Goal: Task Accomplishment & Management: Use online tool/utility

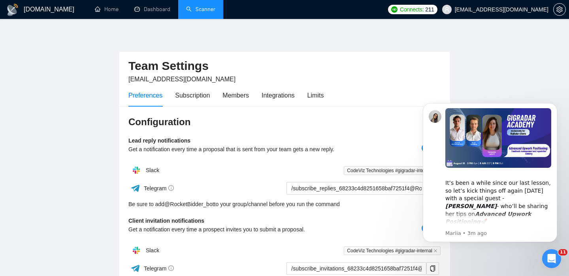
click at [214, 6] on link "Scanner" at bounding box center [200, 9] width 29 height 7
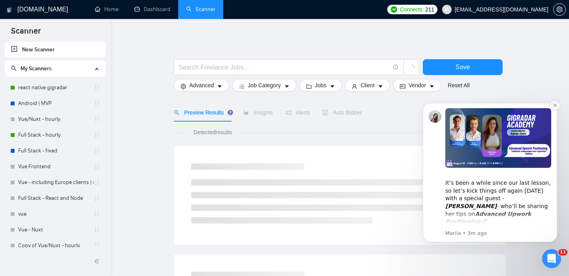
click at [556, 106] on icon "Dismiss notification" at bounding box center [555, 105] width 4 height 4
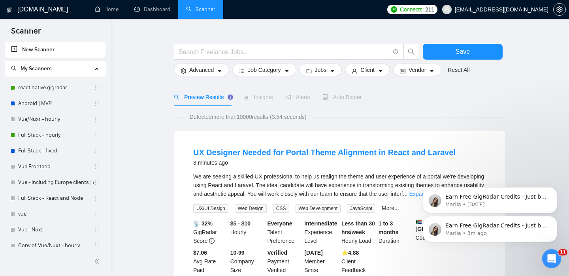
scroll to position [16, 0]
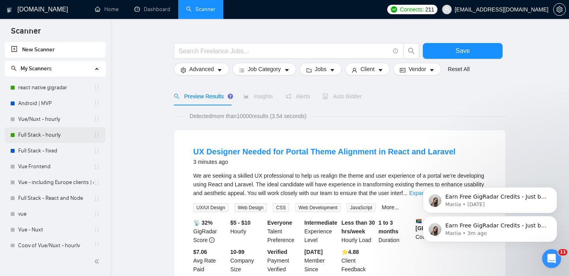
click at [48, 136] on link "Full Stack - hourly" at bounding box center [56, 135] width 76 height 16
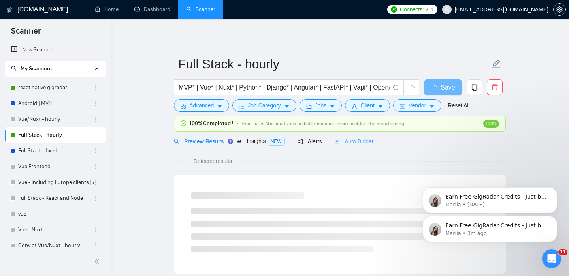
click at [363, 147] on div "Auto Bidder" at bounding box center [354, 141] width 39 height 19
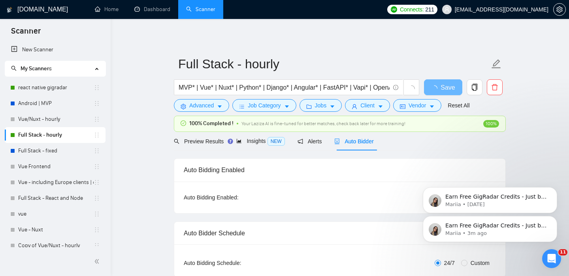
checkbox input "true"
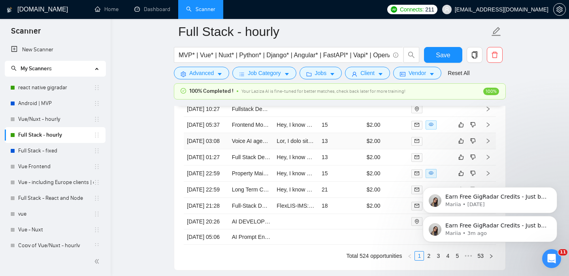
scroll to position [2217, 0]
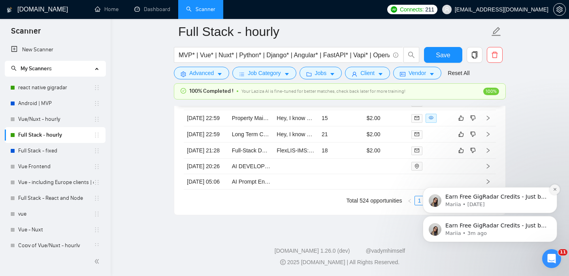
click at [557, 188] on icon "Dismiss notification" at bounding box center [555, 189] width 4 height 4
click at [554, 217] on icon "Dismiss notification" at bounding box center [555, 218] width 4 height 4
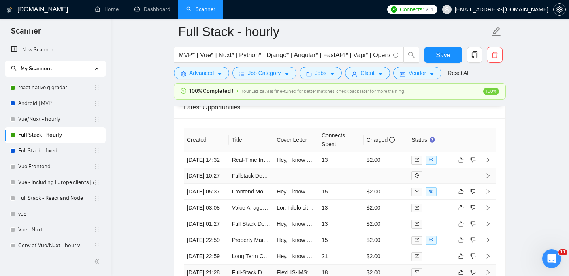
scroll to position [2072, 0]
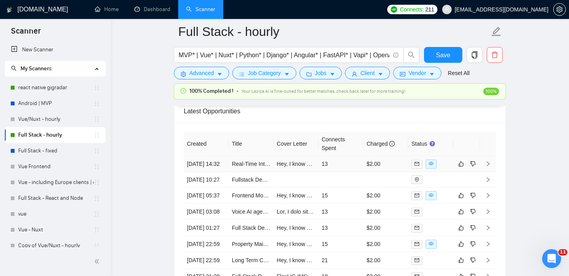
click at [490, 165] on icon "right" at bounding box center [489, 164] width 6 height 6
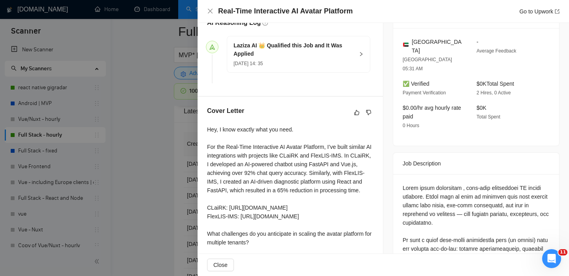
scroll to position [240, 0]
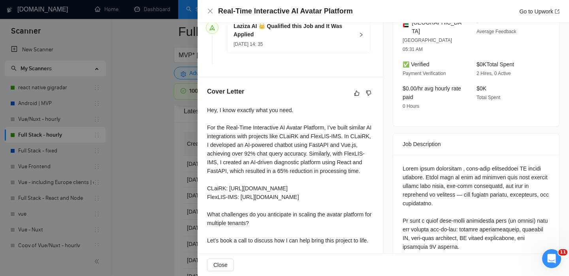
click at [115, 166] on div at bounding box center [284, 138] width 569 height 276
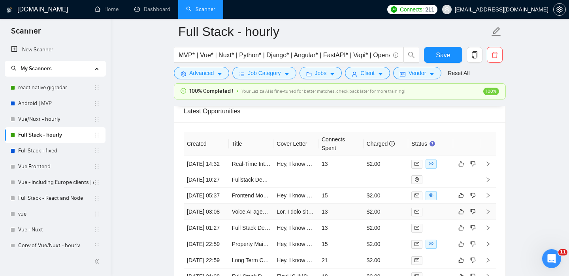
scroll to position [2132, 0]
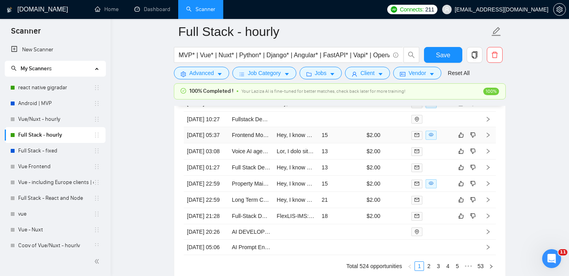
click at [488, 144] on td at bounding box center [489, 135] width 16 height 16
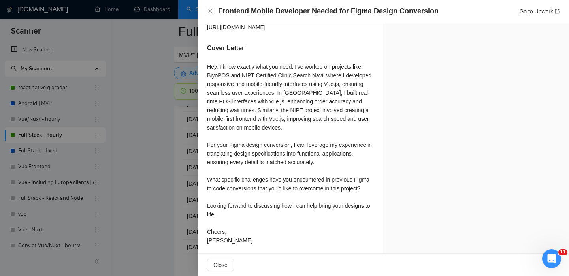
scroll to position [583, 0]
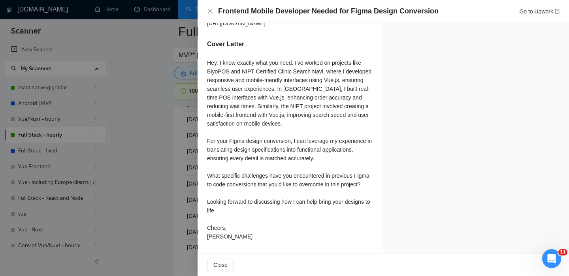
click at [187, 213] on div at bounding box center [284, 138] width 569 height 276
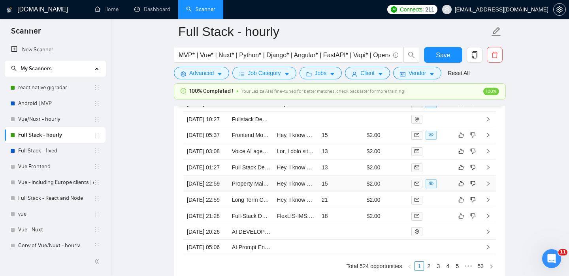
click at [489, 187] on icon "right" at bounding box center [489, 184] width 6 height 6
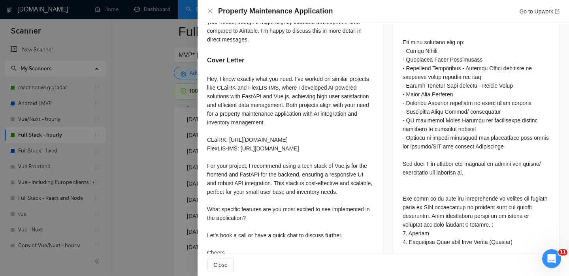
scroll to position [477, 0]
click at [225, 261] on span "Close" at bounding box center [221, 265] width 14 height 9
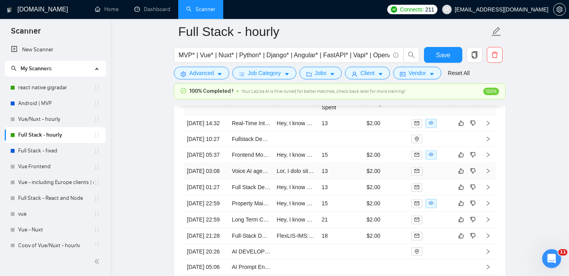
scroll to position [2126, 0]
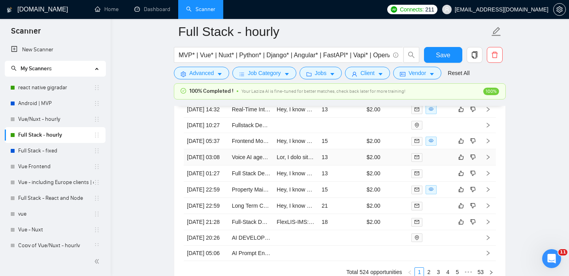
click at [488, 166] on td at bounding box center [489, 157] width 16 height 16
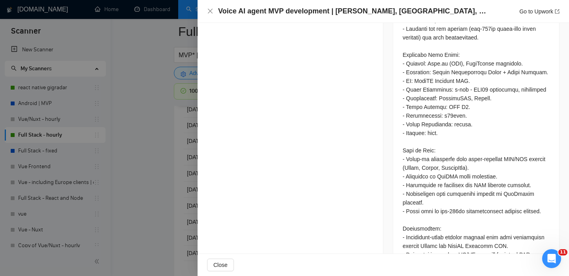
scroll to position [582, 0]
